Goal: Transaction & Acquisition: Purchase product/service

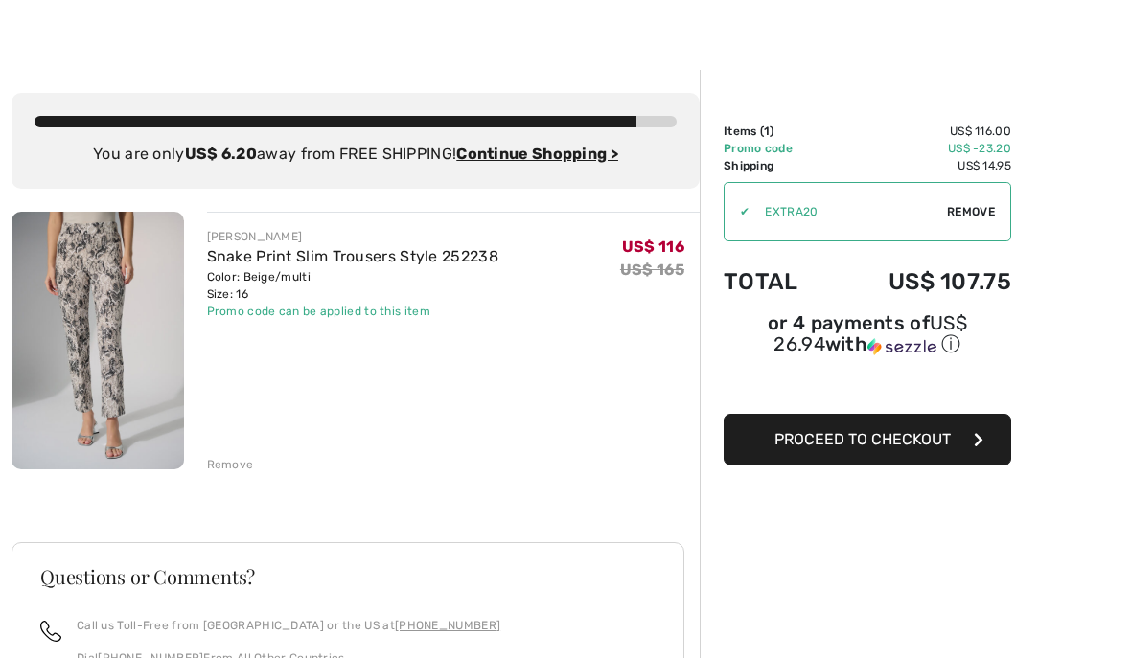
scroll to position [28, 0]
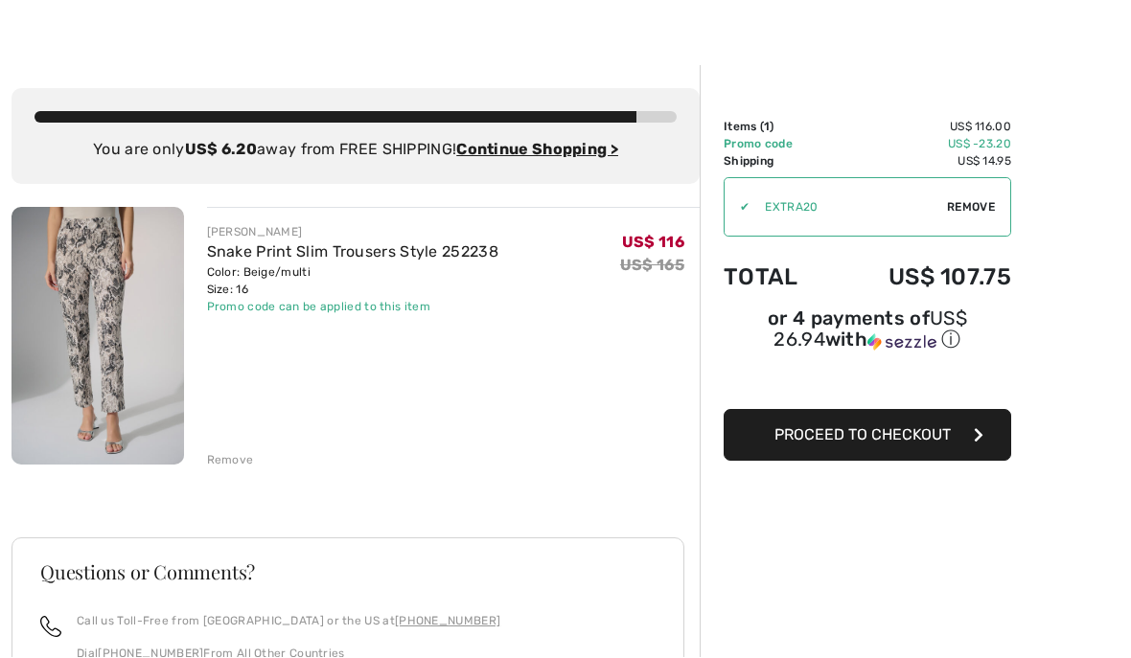
click at [89, 341] on img at bounding box center [97, 337] width 172 height 258
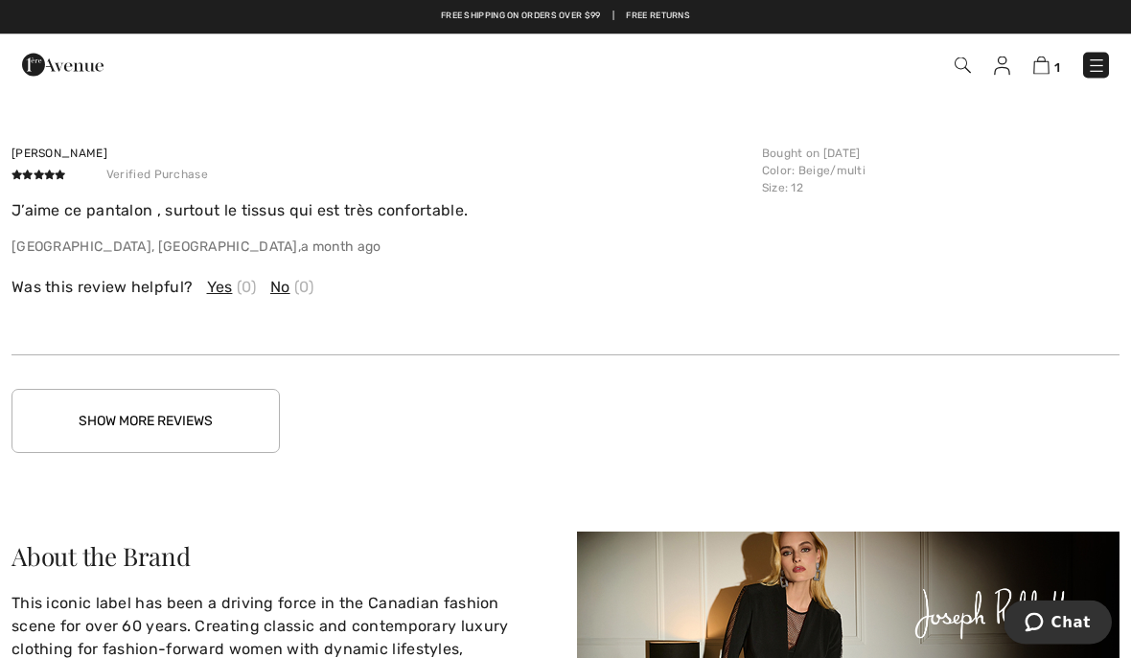
click at [132, 425] on button "Show More Reviews" at bounding box center [145, 422] width 268 height 64
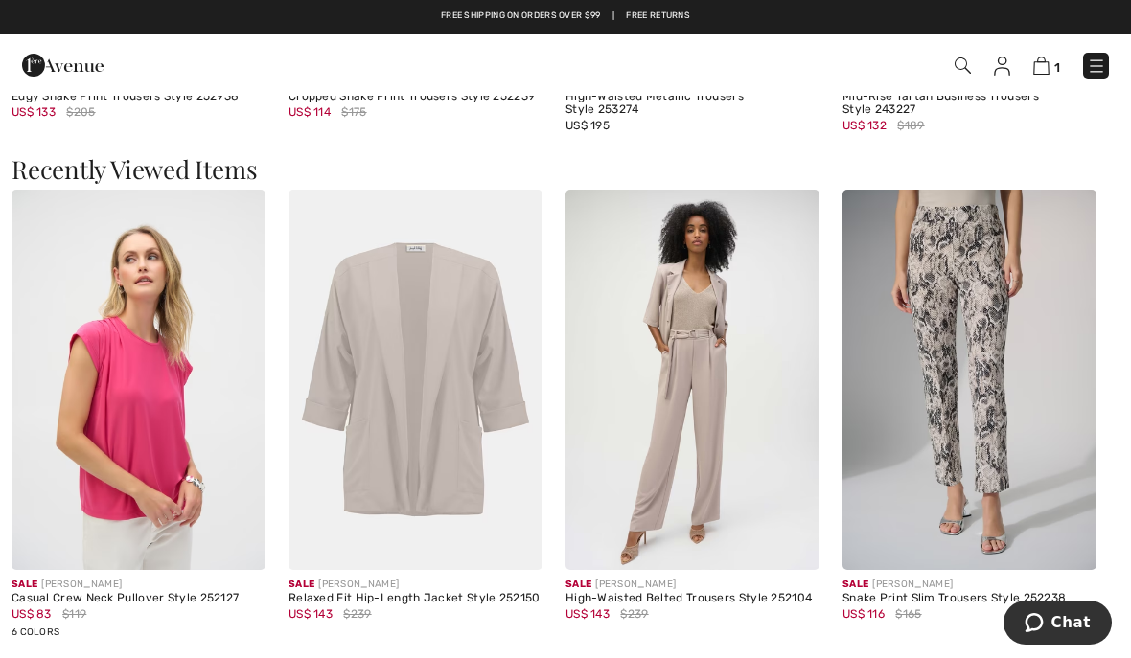
scroll to position [2710, 0]
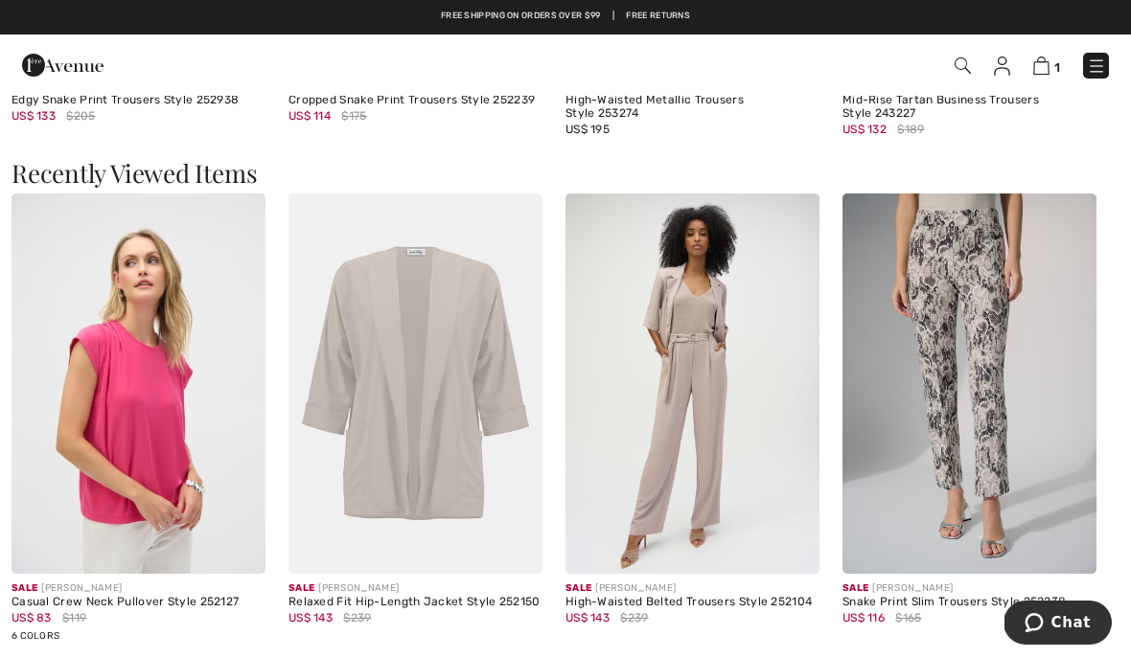
click at [1045, 67] on img at bounding box center [1041, 66] width 16 height 18
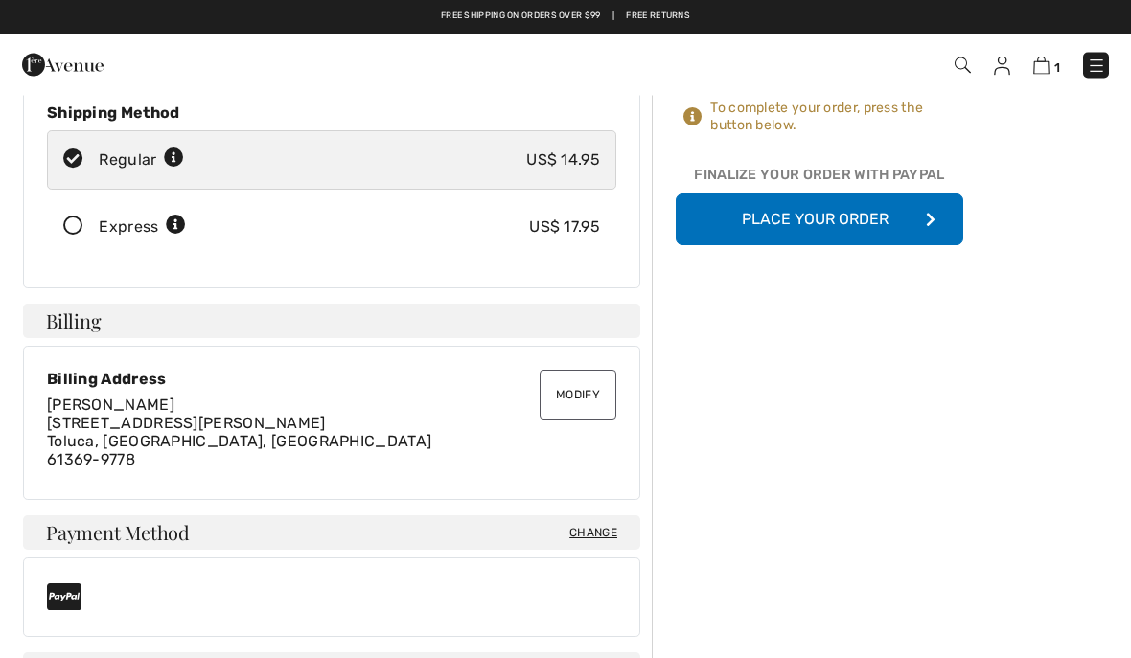
scroll to position [252, 0]
click at [831, 218] on button "Place Your Order" at bounding box center [819, 221] width 287 height 52
